Goal: Check status: Check status

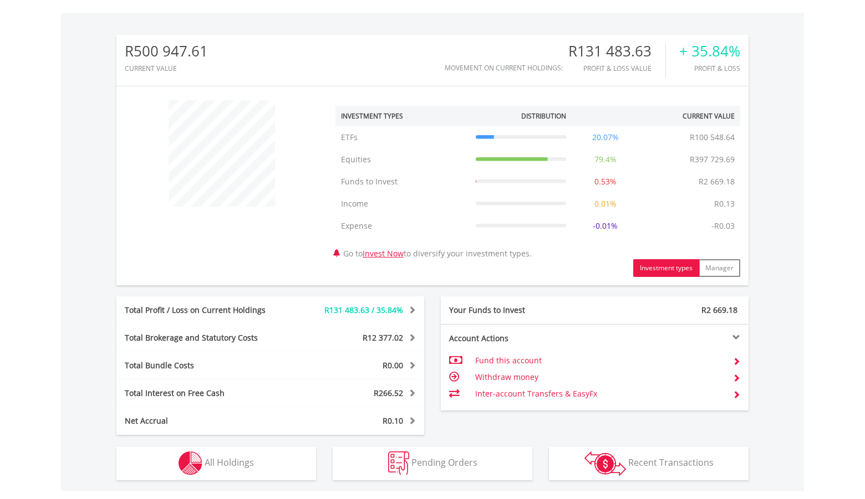
scroll to position [396, 0]
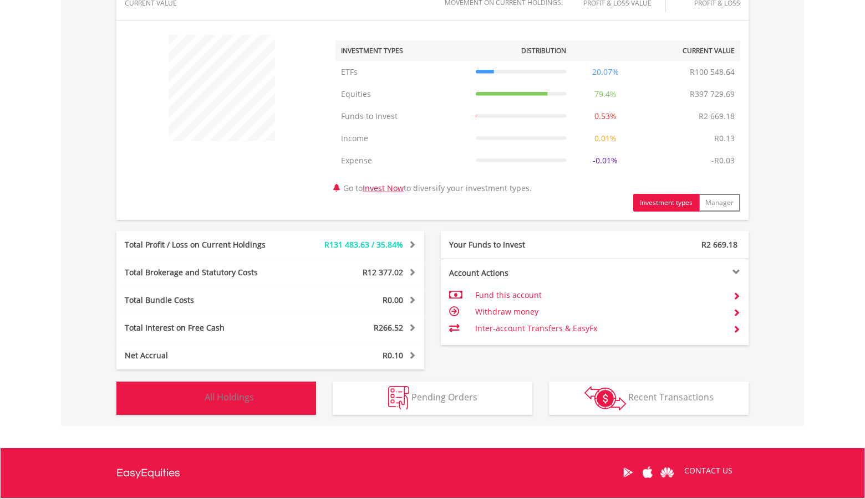
click at [251, 401] on span "All Holdings" at bounding box center [229, 397] width 49 height 12
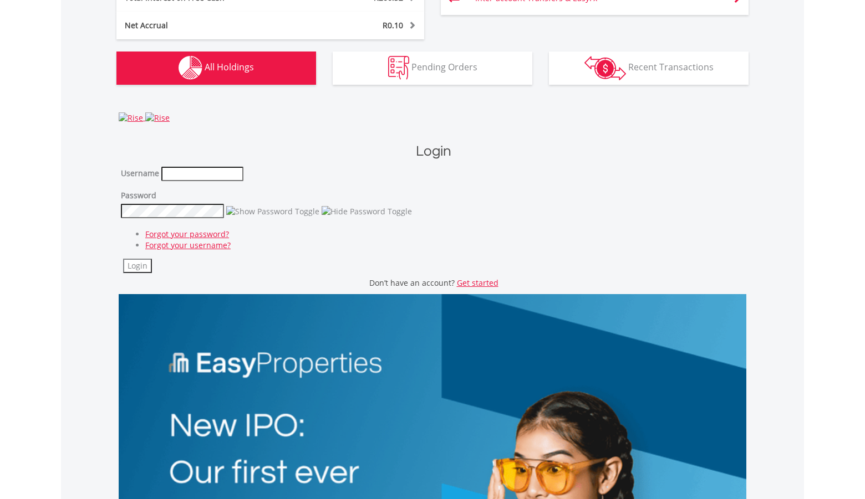
scroll to position [702, 0]
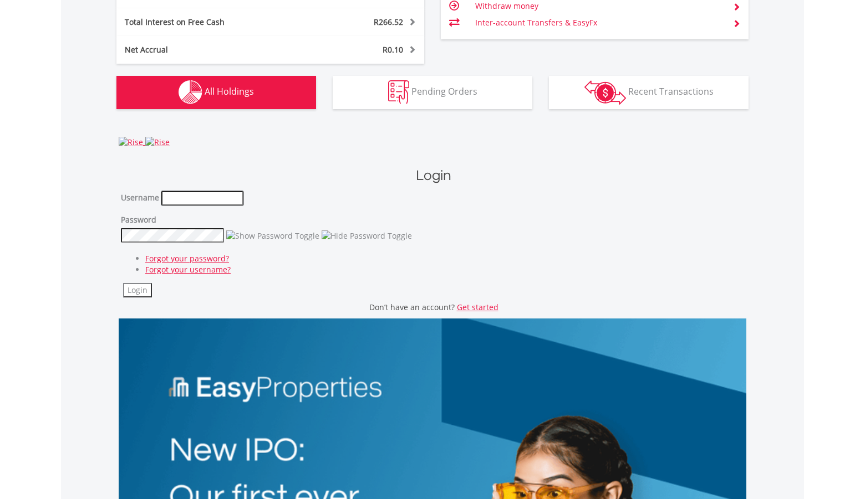
click at [198, 203] on input "text" at bounding box center [202, 198] width 82 height 14
type input "**********"
click at [136, 294] on button "Login" at bounding box center [137, 290] width 29 height 14
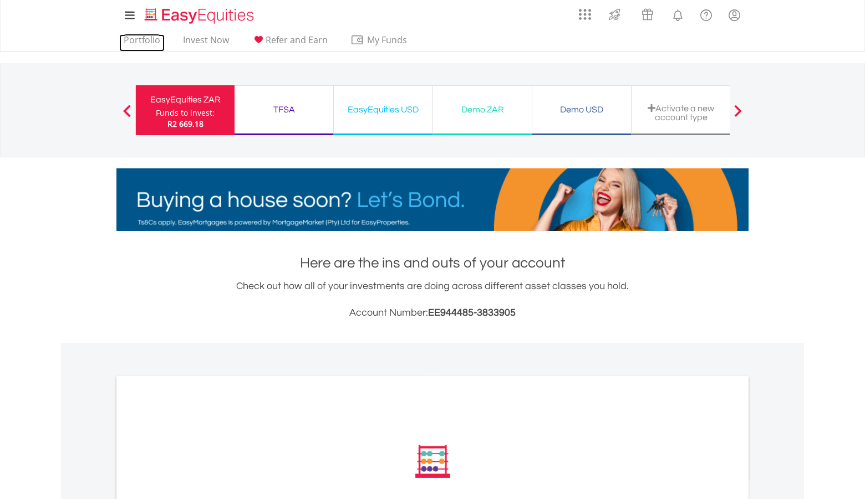
click at [145, 41] on link "Portfolio" at bounding box center [141, 42] width 45 height 17
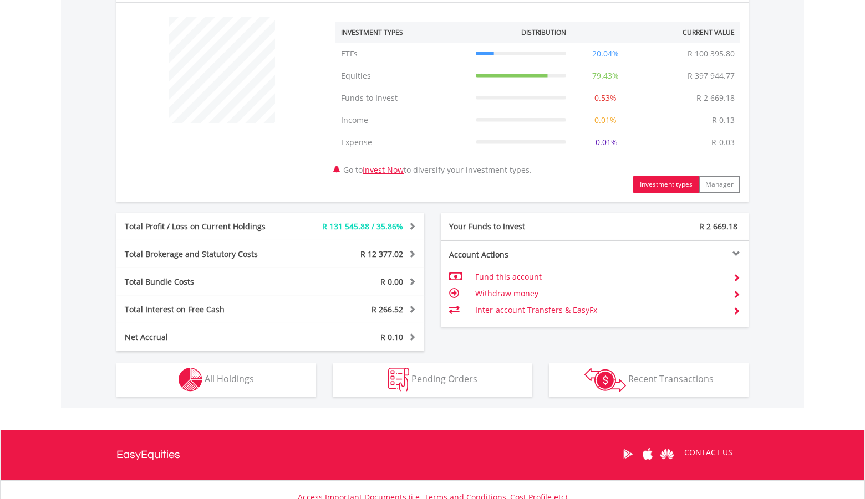
scroll to position [396, 0]
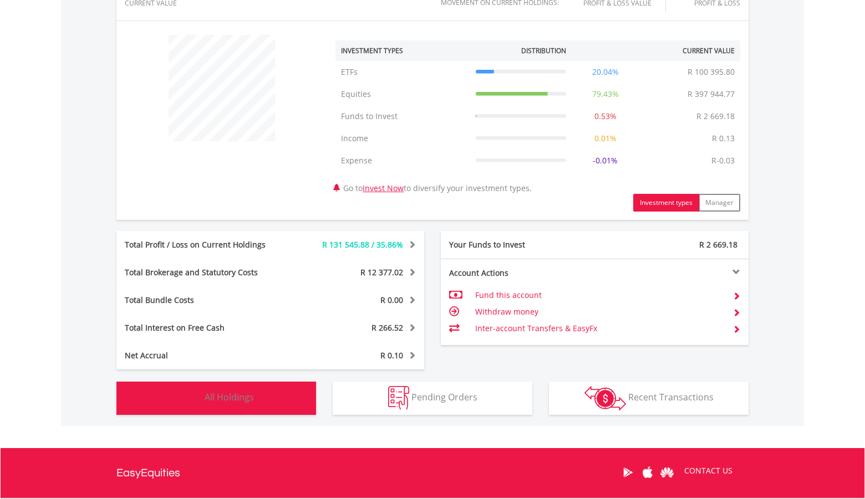
click at [258, 391] on button "Holdings All Holdings" at bounding box center [216, 398] width 200 height 33
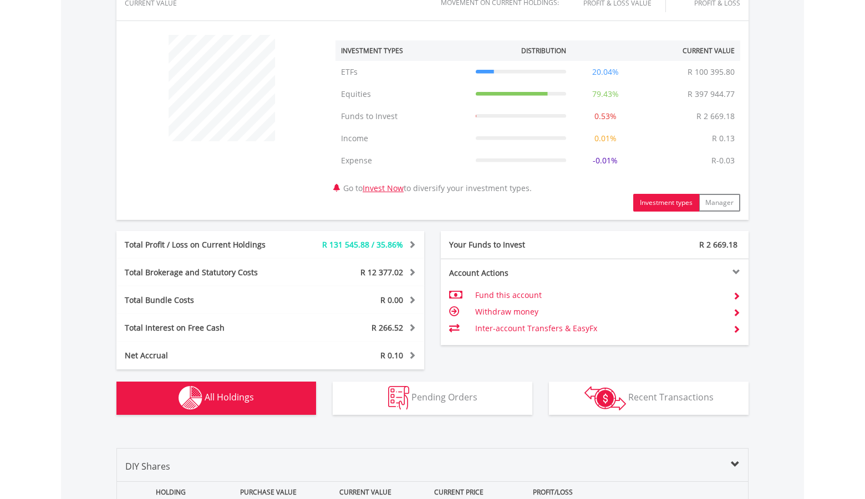
scroll to position [844, 0]
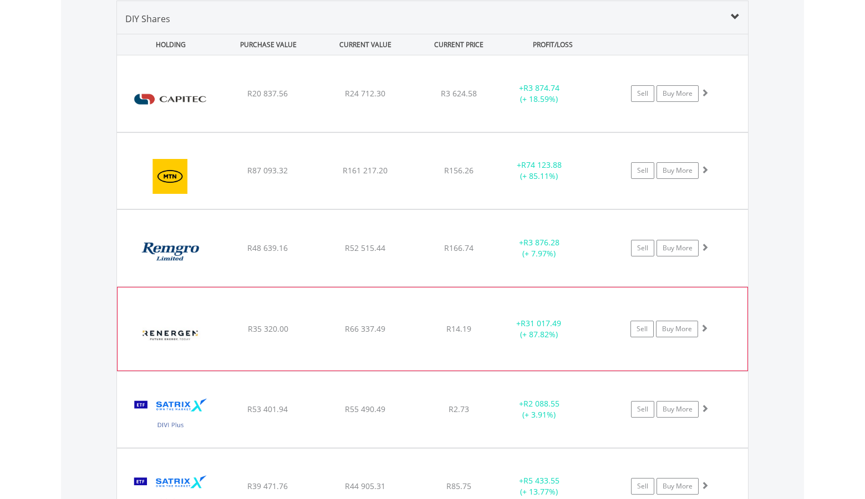
click at [352, 132] on div "﻿ Renergen Limited R35 320.00 R66 337.49 R14.19 + R31 017.49 (+ 87.82%) Sell Bu…" at bounding box center [432, 93] width 631 height 76
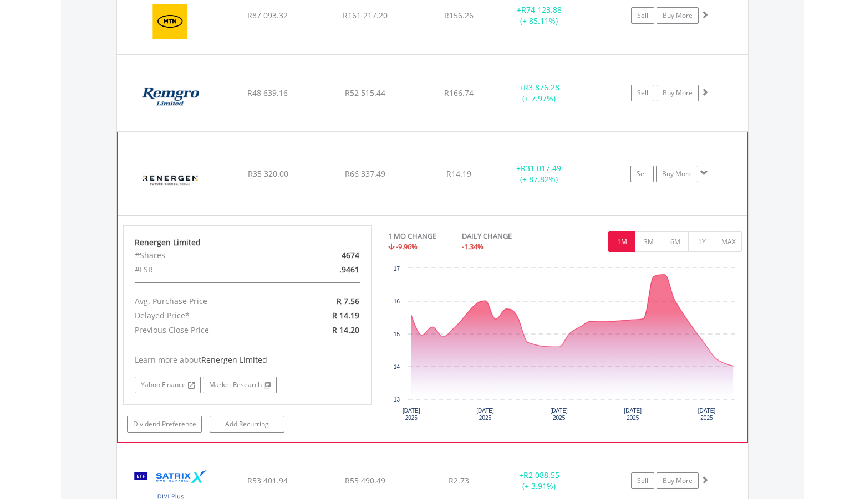
scroll to position [1013, 0]
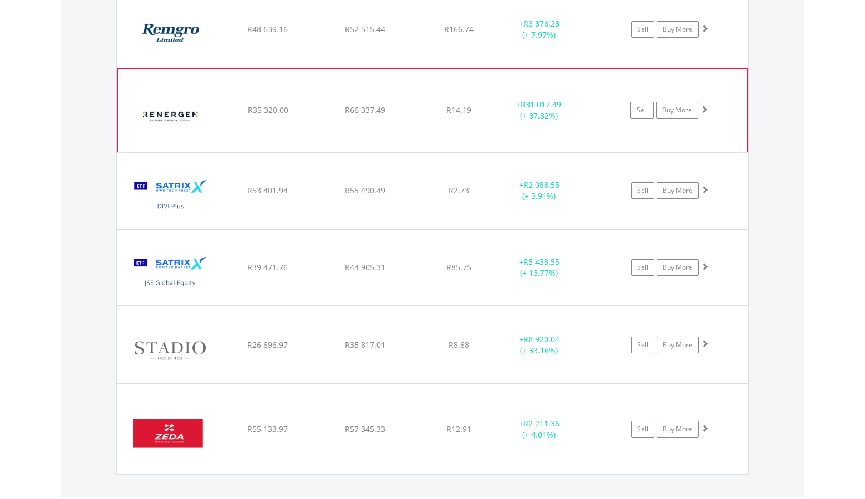
scroll to position [1126, 0]
